Goal: Find contact information: Find contact information

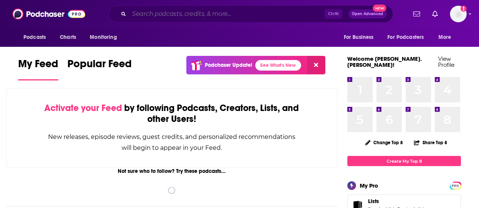
click at [202, 19] on input "Search podcasts, credits, & more..." at bounding box center [226, 14] width 195 height 12
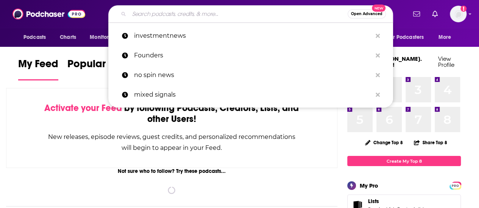
paste input "Huberman Lab"
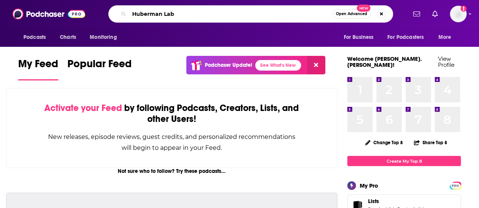
type input "Huberman Lab"
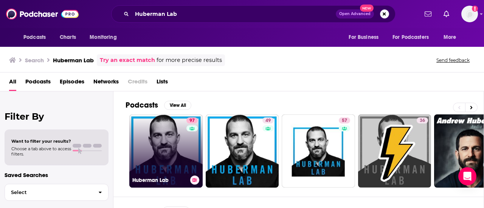
click at [164, 130] on link "97 Huberman Lab" at bounding box center [165, 151] width 73 height 73
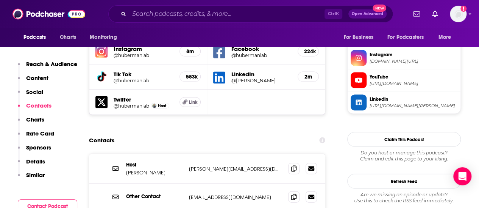
scroll to position [719, 0]
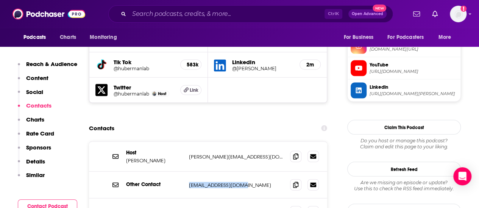
drag, startPoint x: 259, startPoint y: 131, endPoint x: 182, endPoint y: 136, distance: 77.7
click at [0, 0] on div "Other Contact [EMAIL_ADDRESS][DOMAIN_NAME] [EMAIL_ADDRESS][DOMAIN_NAME]" at bounding box center [0, 0] width 0 height 0
copy div "[EMAIL_ADDRESS][DOMAIN_NAME]"
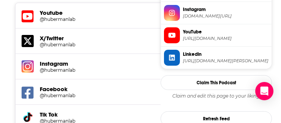
scroll to position [0, 0]
